Goal: Transaction & Acquisition: Purchase product/service

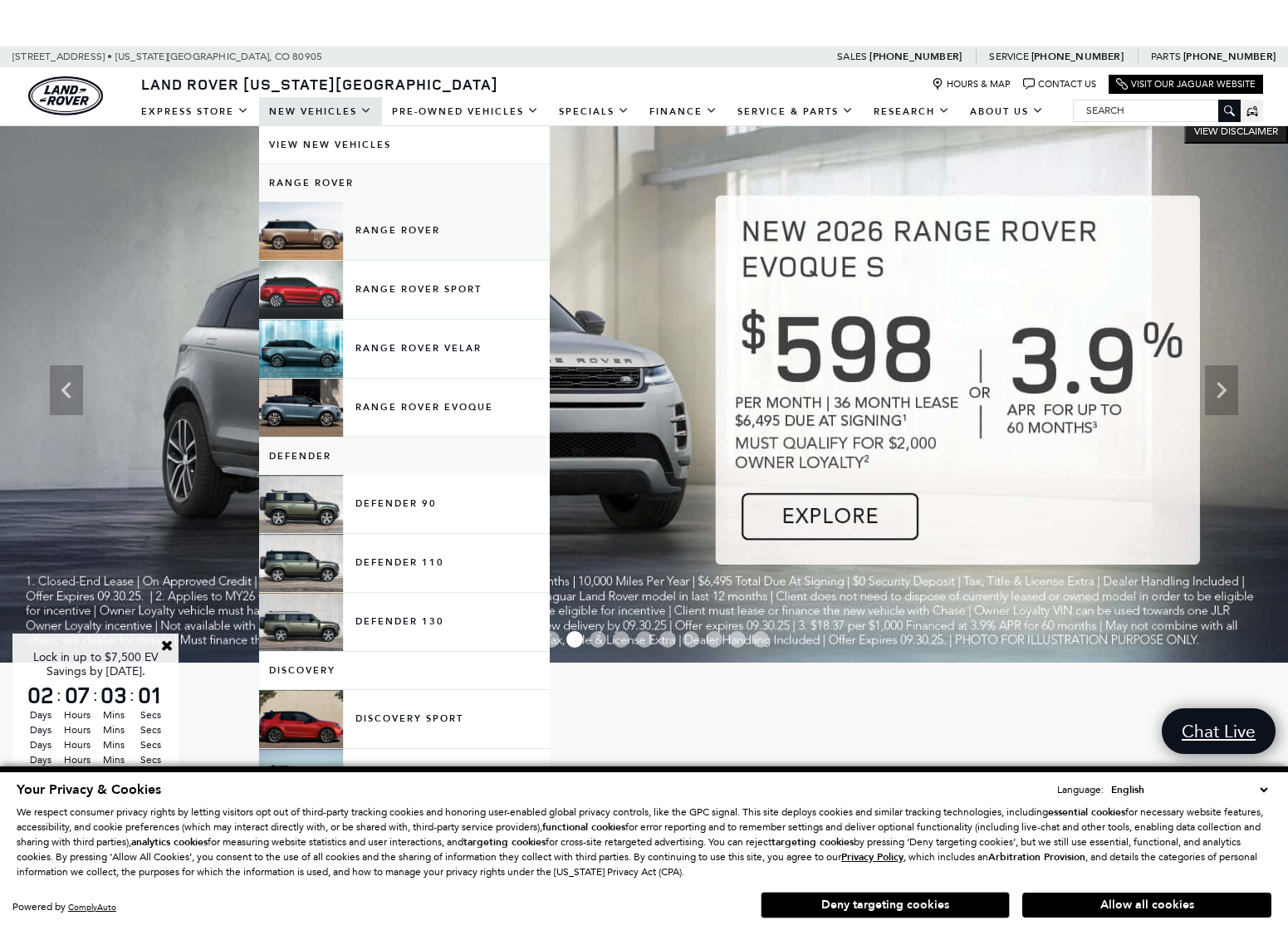
click at [321, 224] on link "Range Rover" at bounding box center [404, 230] width 291 height 58
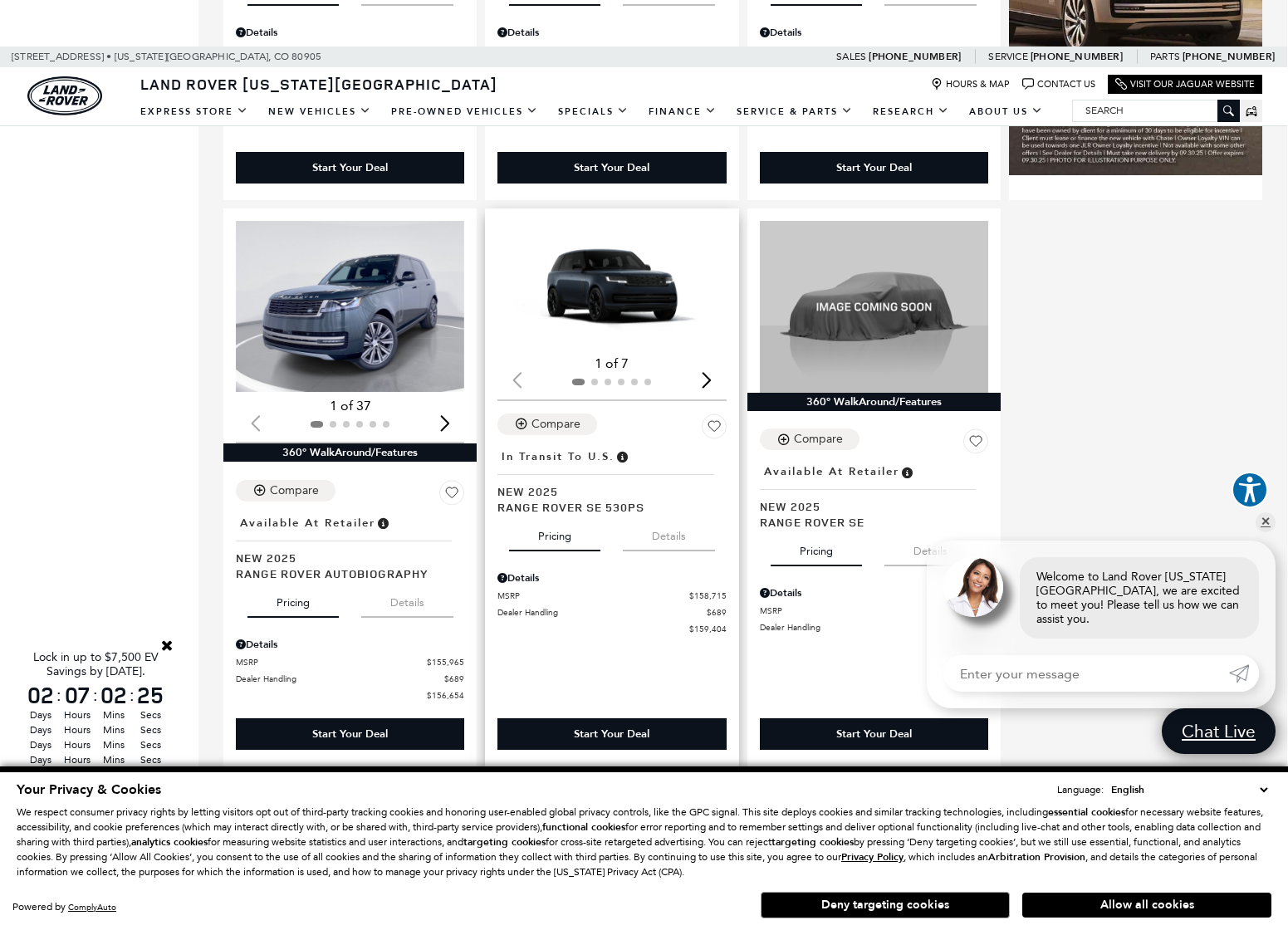
scroll to position [2186, 1]
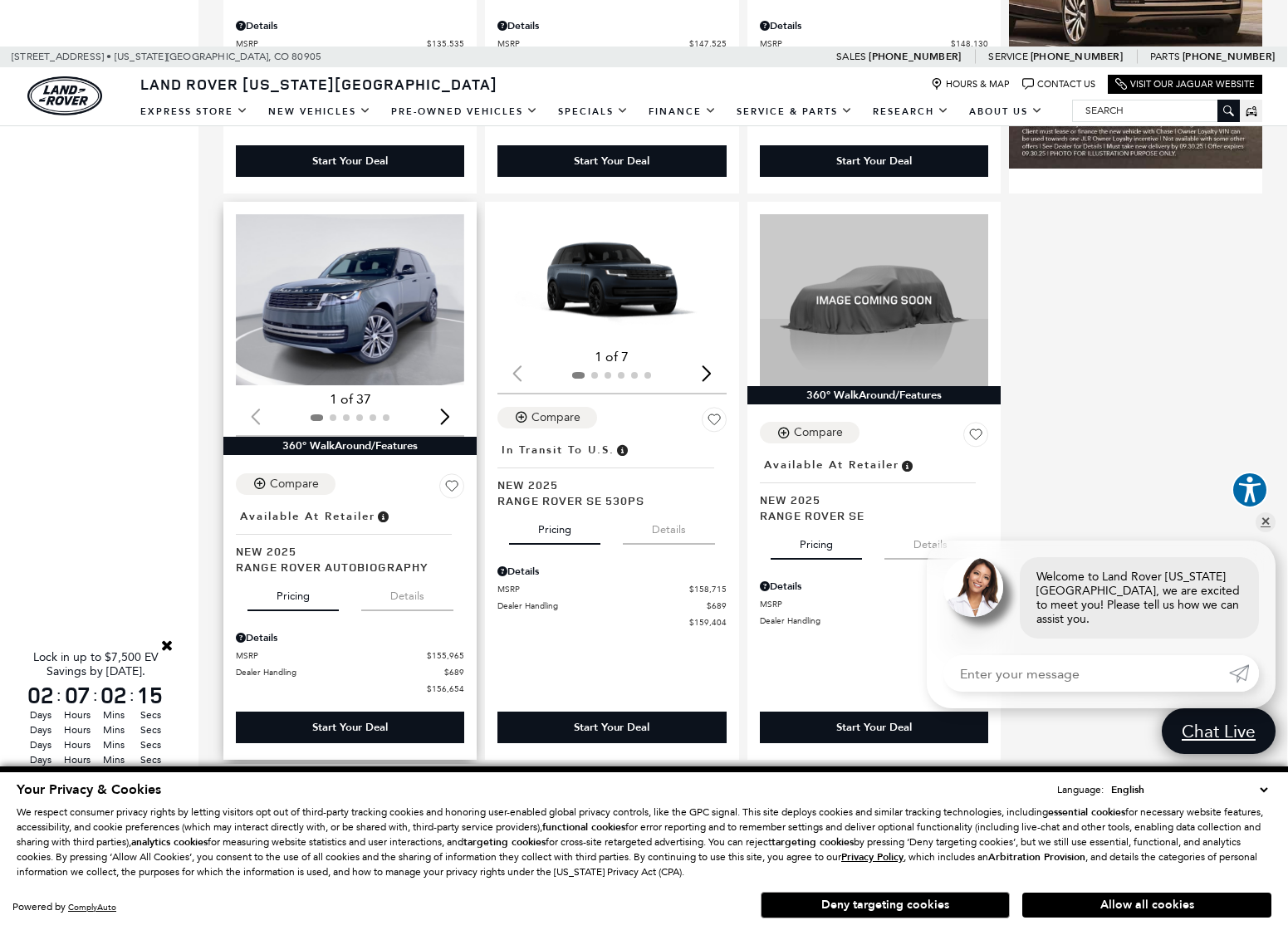
click at [352, 336] on img "1 / 2" at bounding box center [350, 299] width 228 height 171
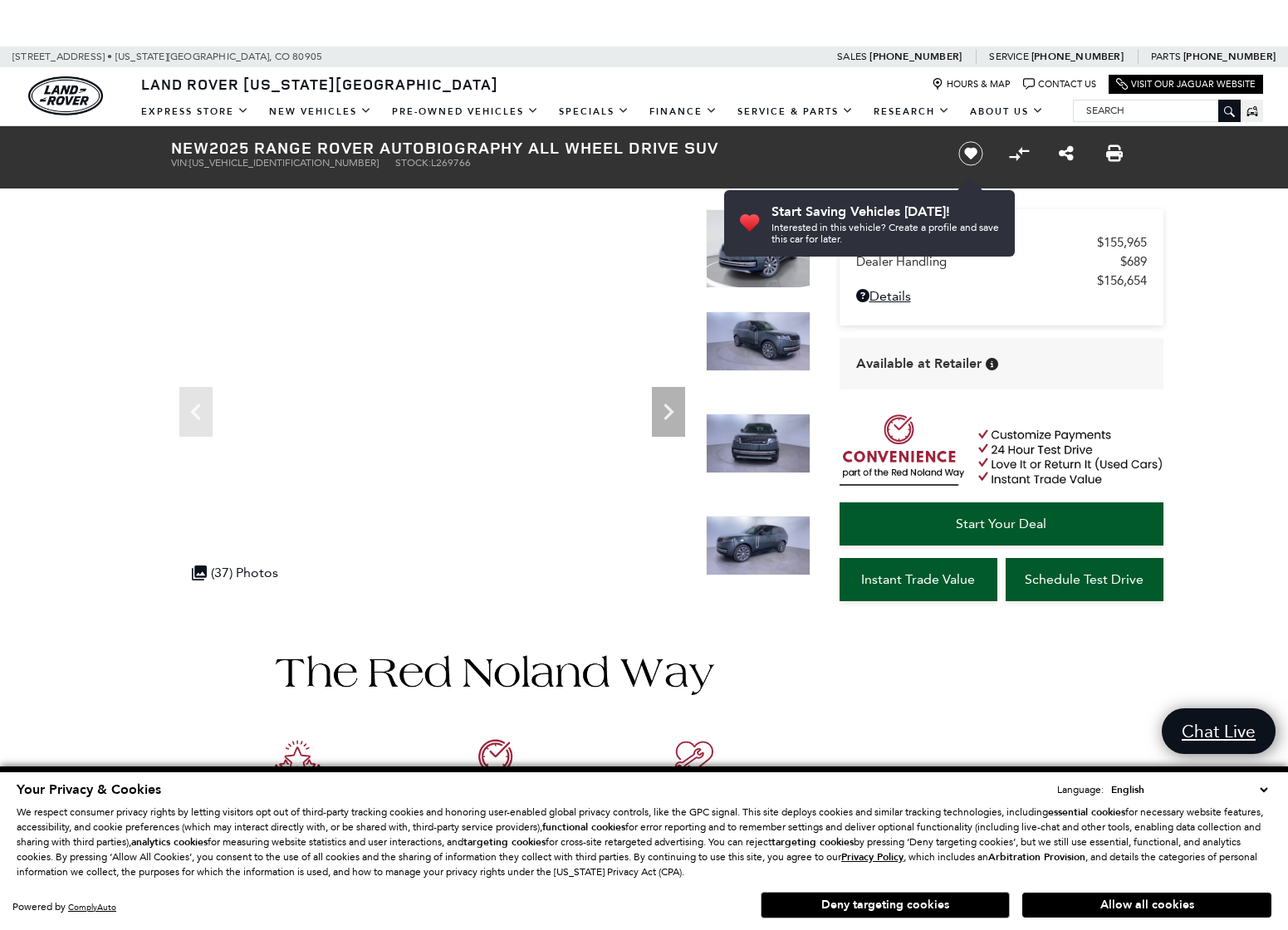
click at [667, 407] on icon "Next" at bounding box center [668, 411] width 10 height 16
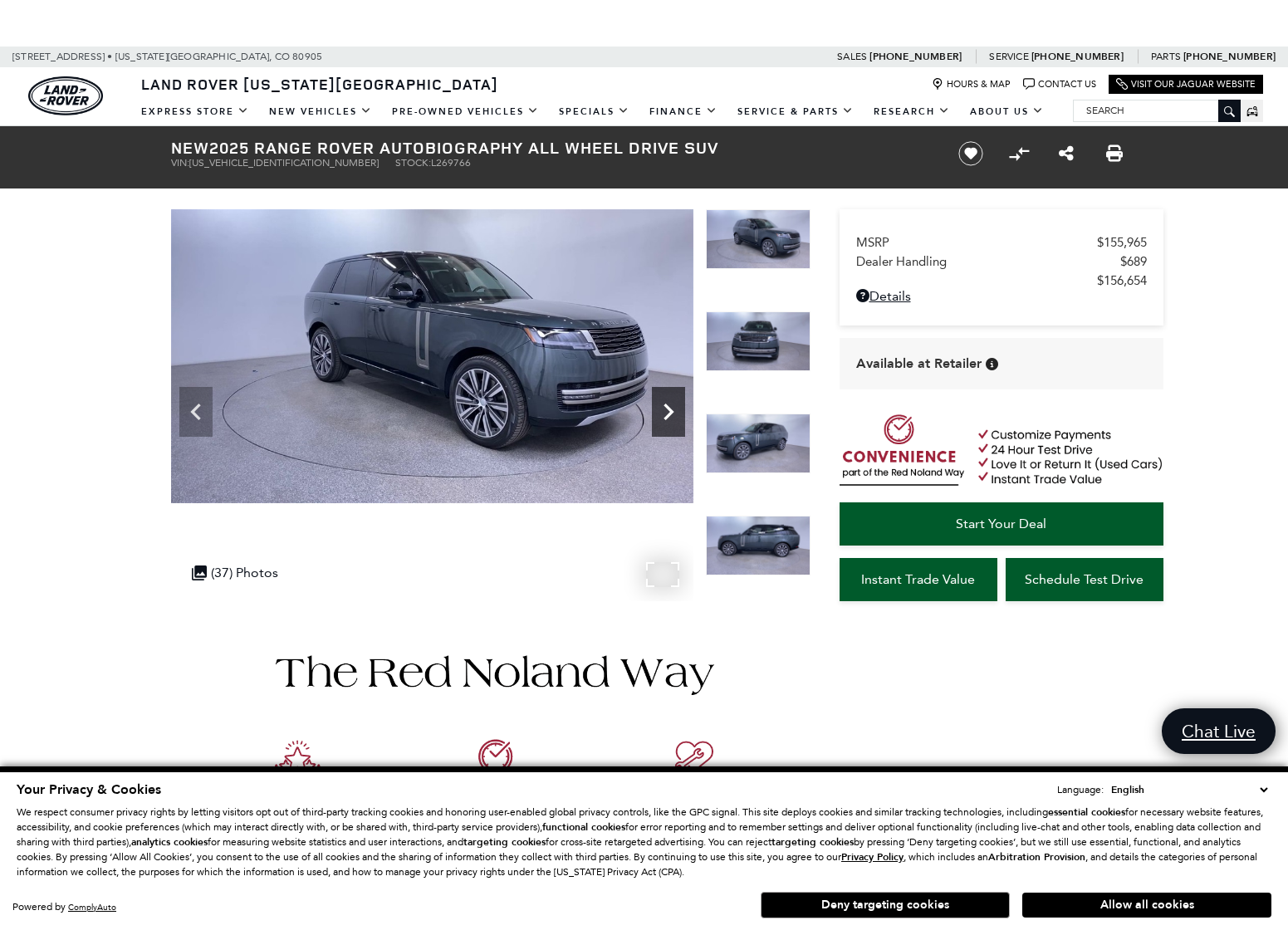
click at [667, 407] on icon "Next" at bounding box center [668, 411] width 10 height 16
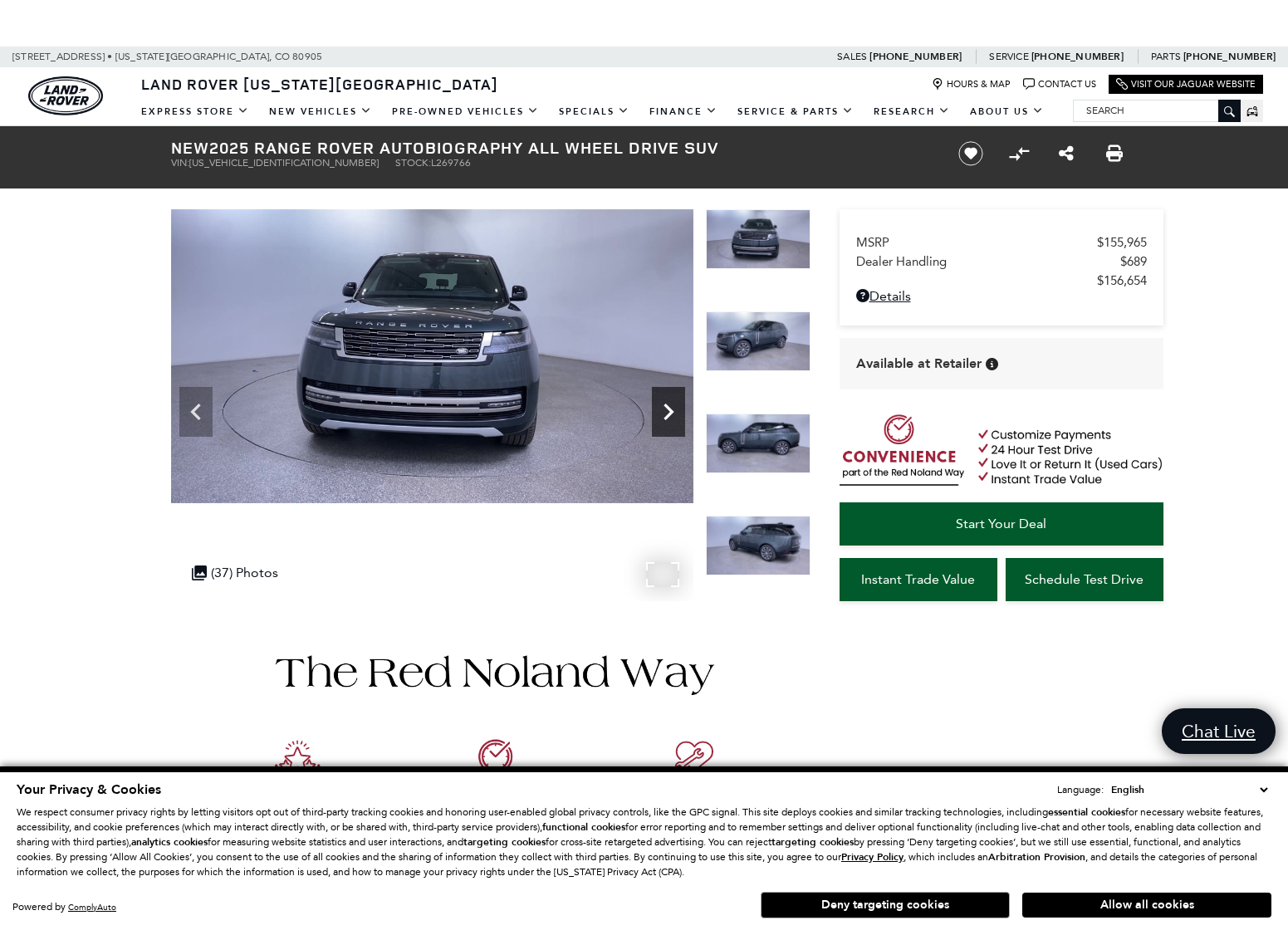
click at [667, 407] on icon "Next" at bounding box center [668, 411] width 10 height 16
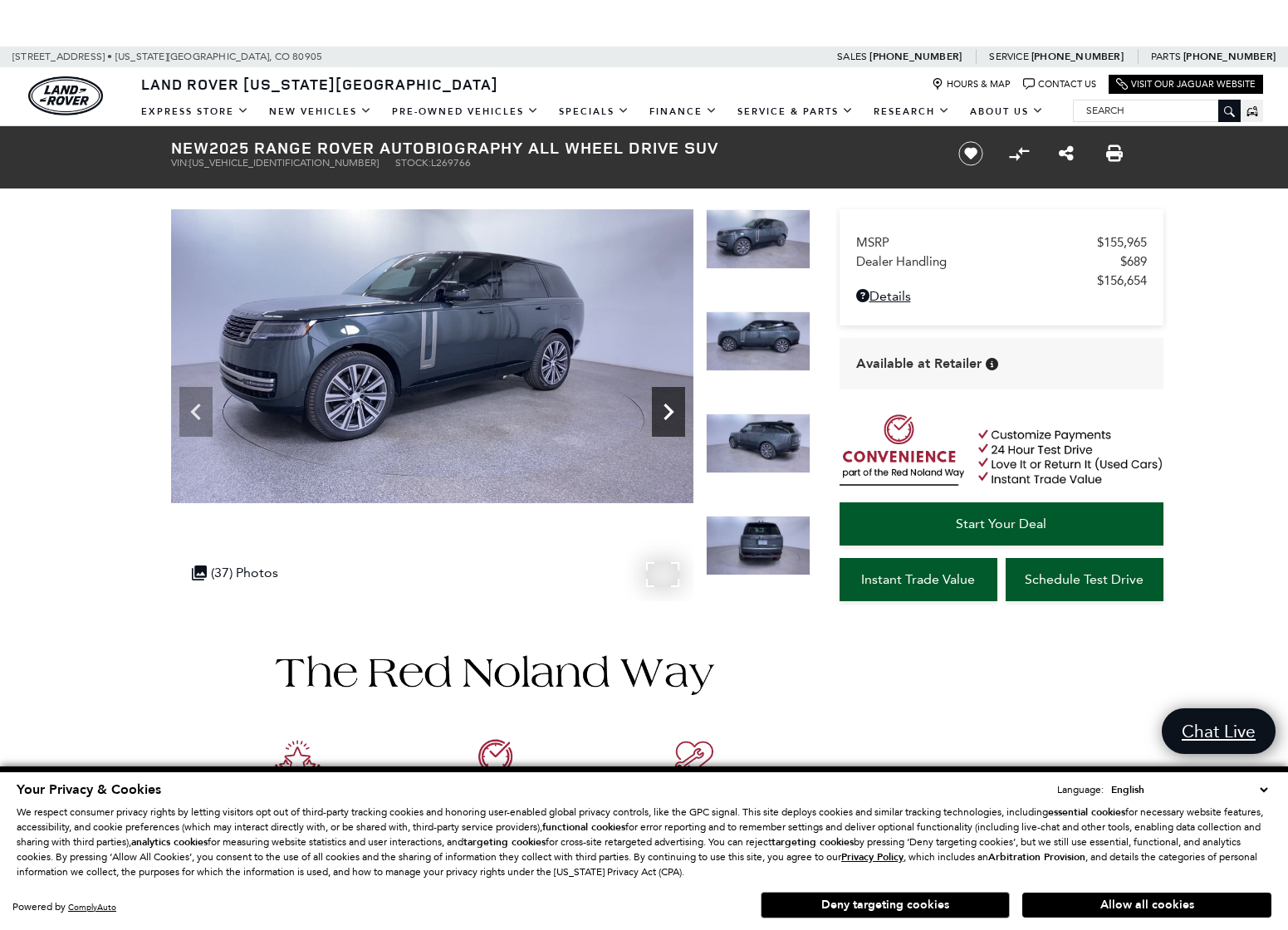
click at [667, 407] on icon "Next" at bounding box center [668, 411] width 10 height 16
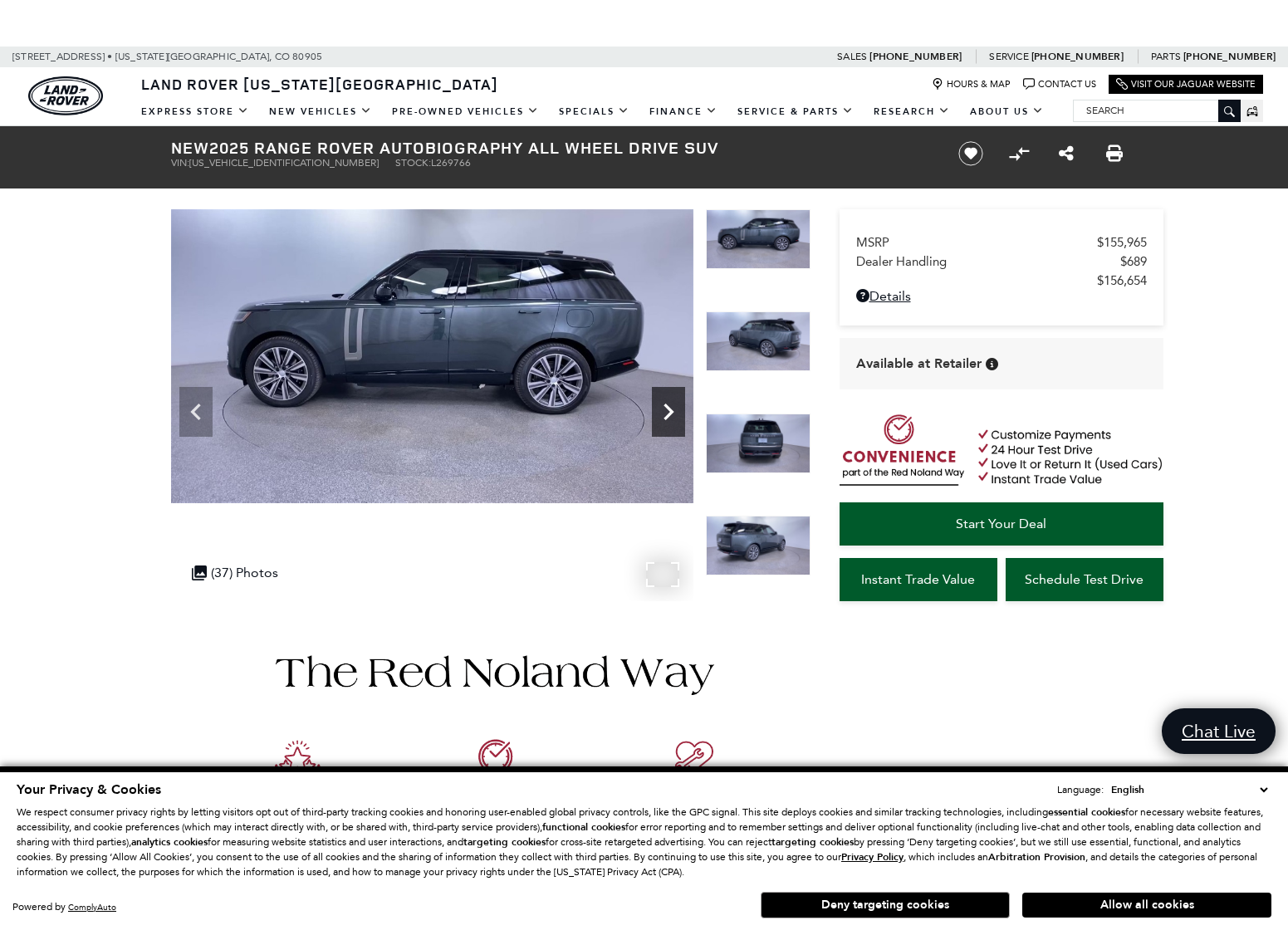
click at [667, 407] on icon "Next" at bounding box center [668, 411] width 10 height 16
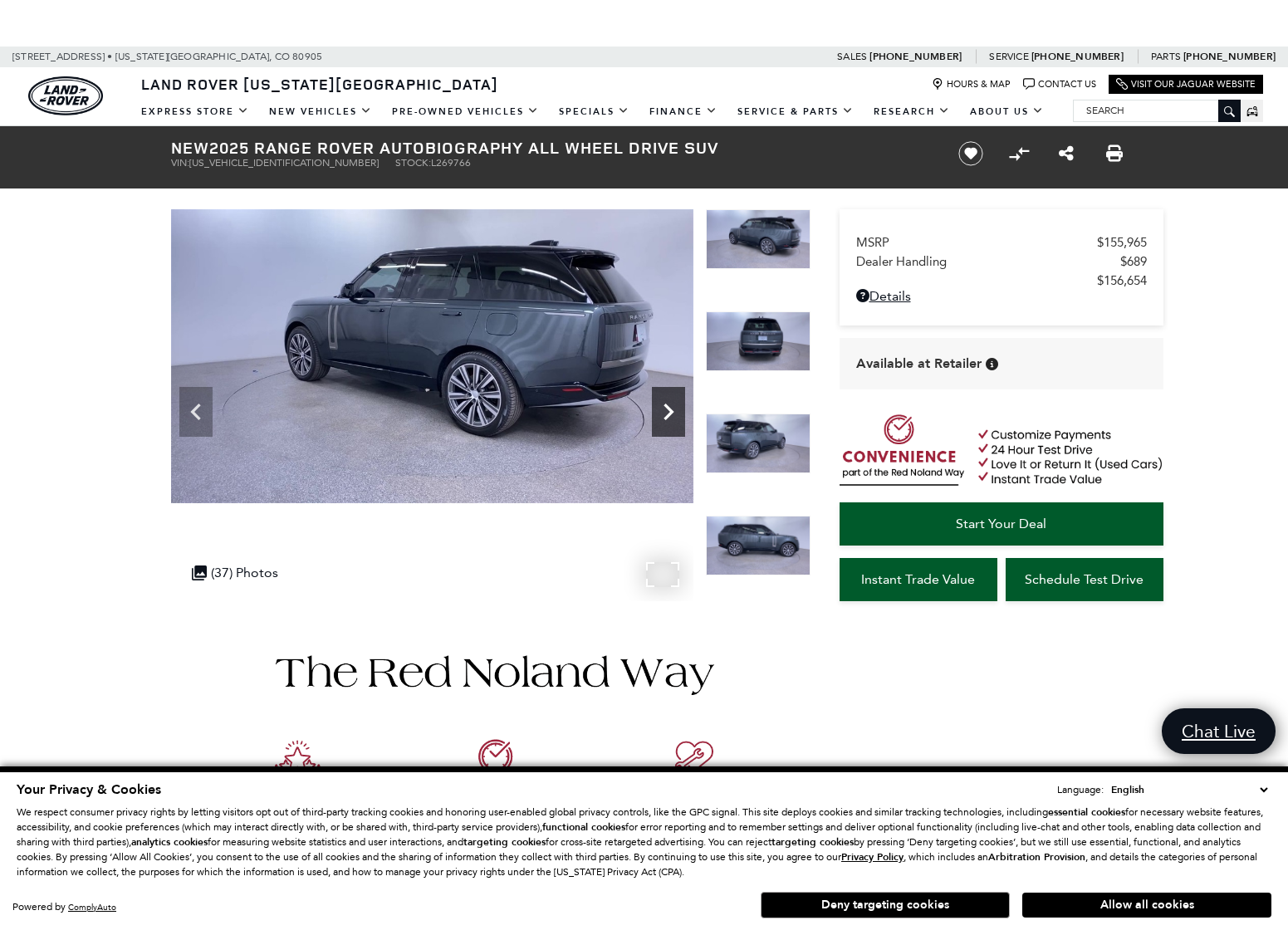
click at [667, 407] on icon "Next" at bounding box center [668, 411] width 10 height 16
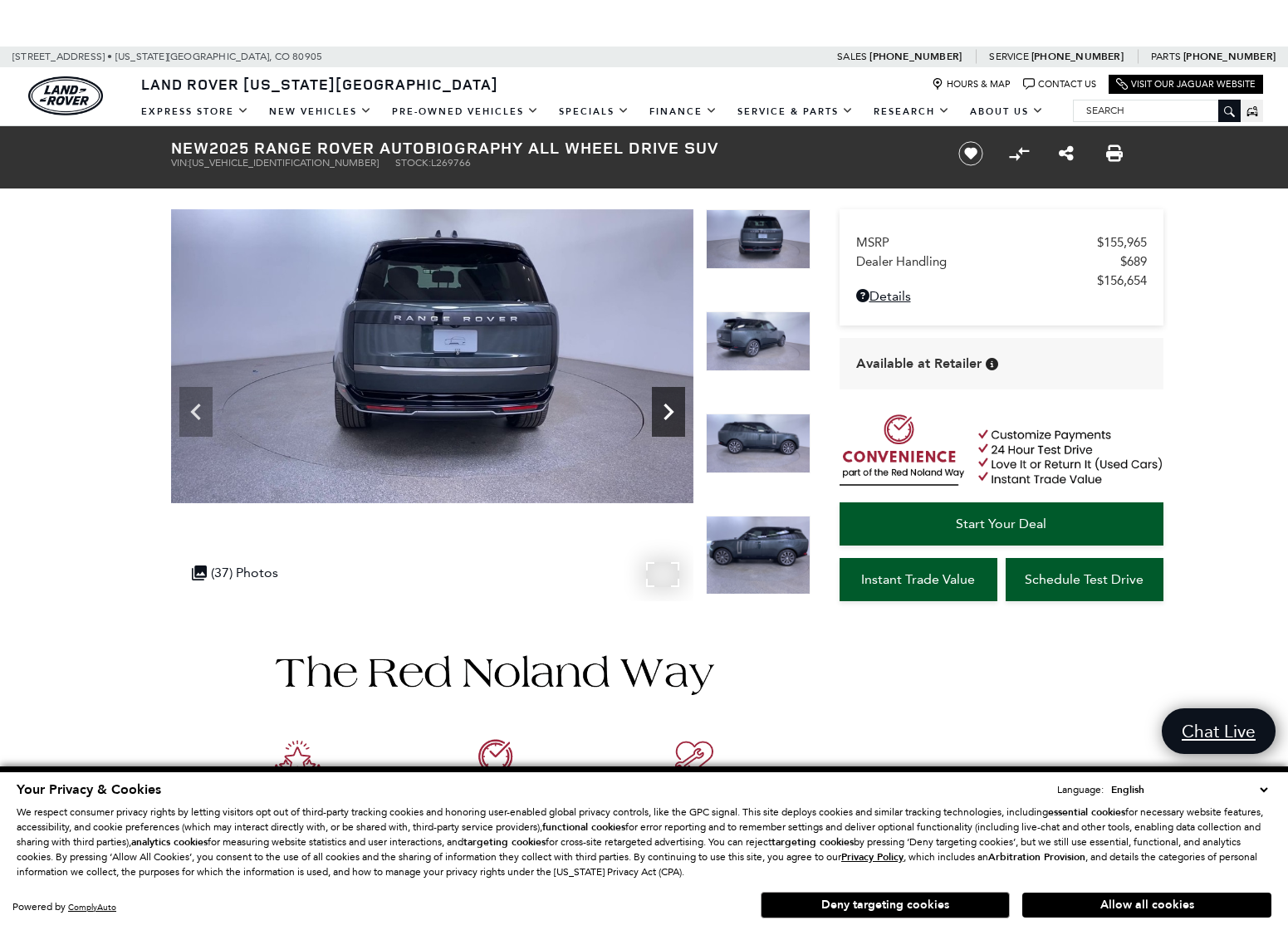
click at [667, 407] on icon "Next" at bounding box center [668, 411] width 10 height 16
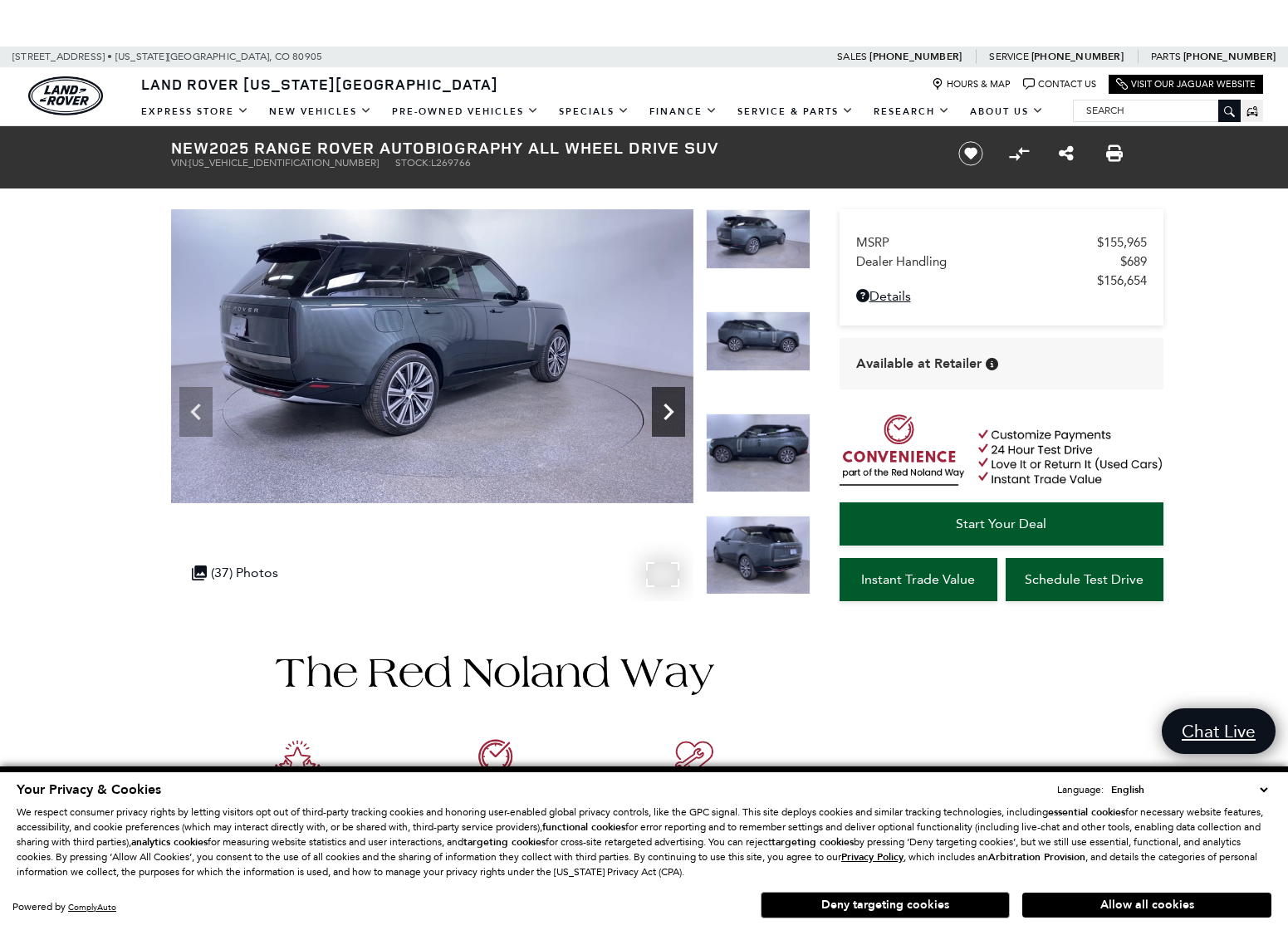
click at [667, 407] on icon "Next" at bounding box center [668, 411] width 10 height 16
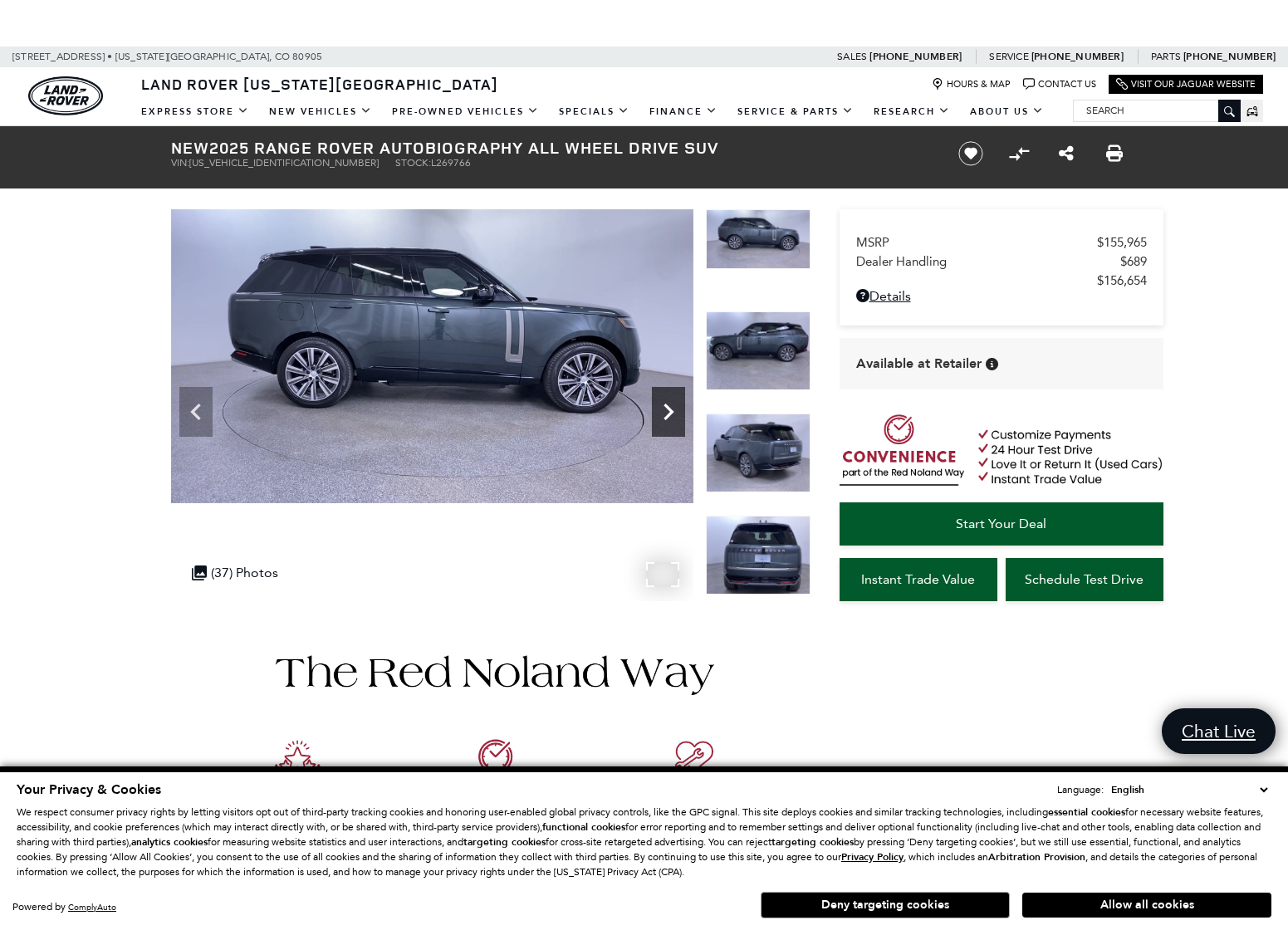
click at [667, 407] on icon "Next" at bounding box center [668, 411] width 10 height 16
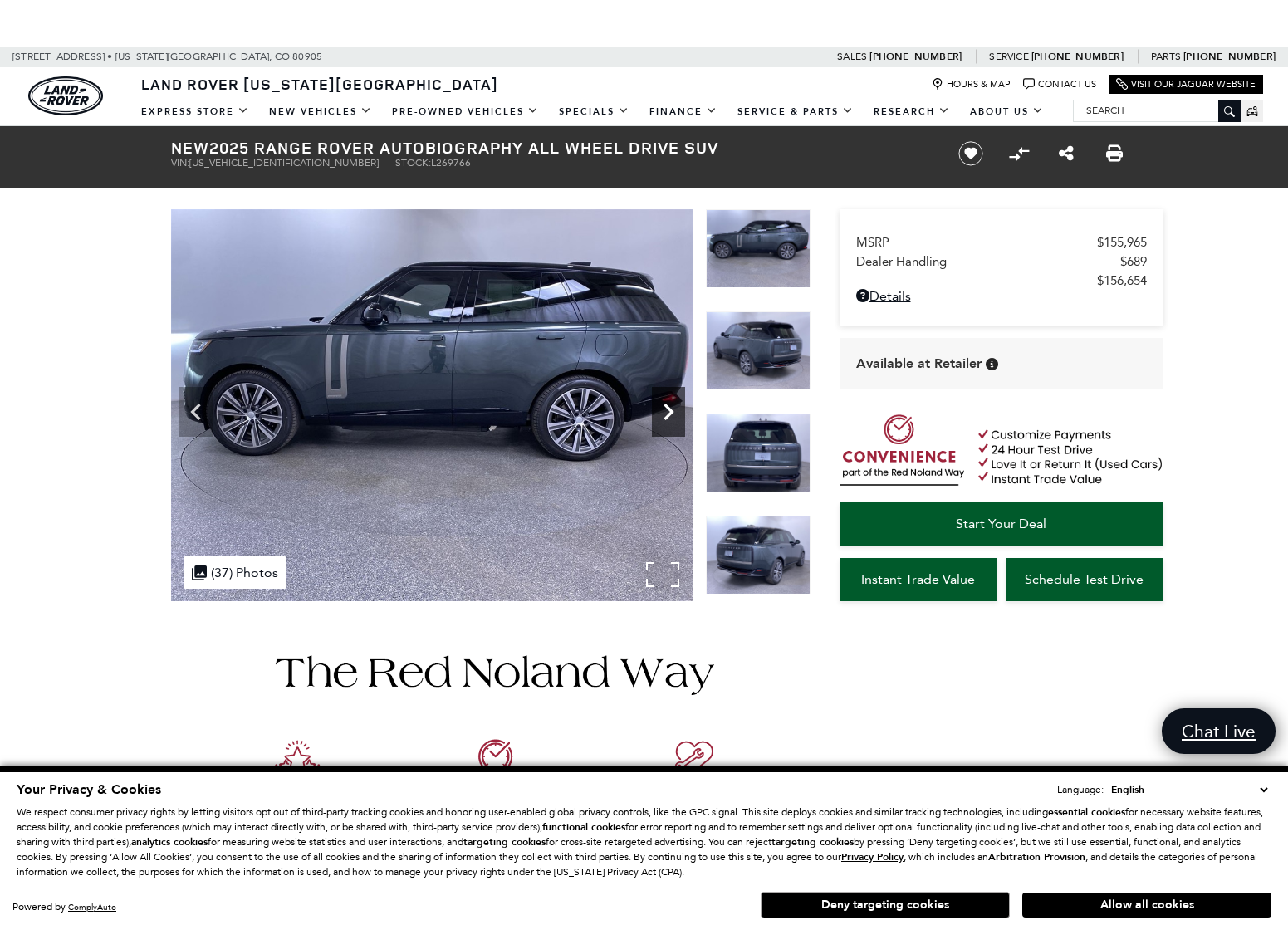
click at [667, 407] on icon "Next" at bounding box center [668, 411] width 10 height 16
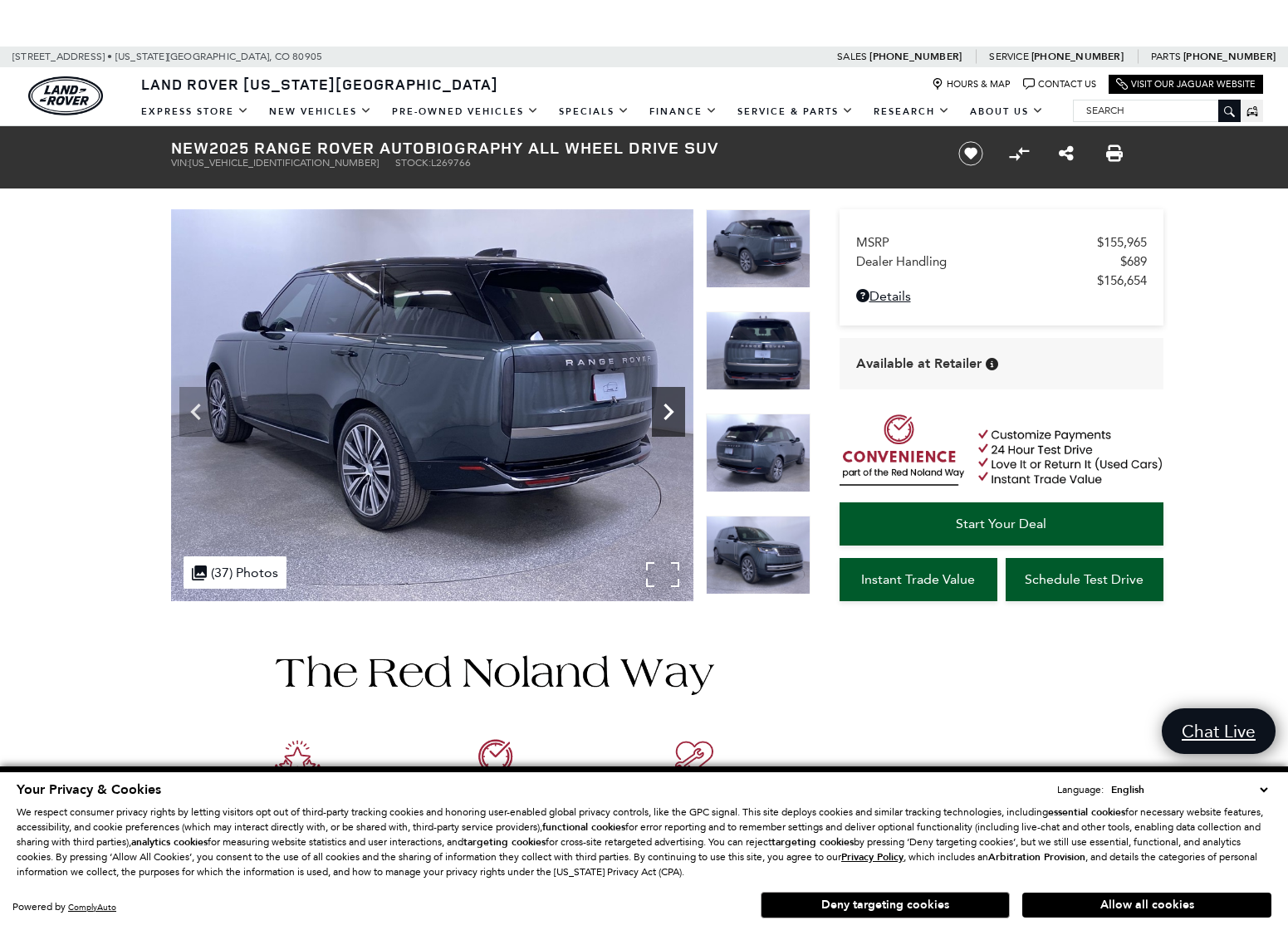
click at [667, 407] on icon "Next" at bounding box center [668, 411] width 10 height 16
